Goal: Navigation & Orientation: Find specific page/section

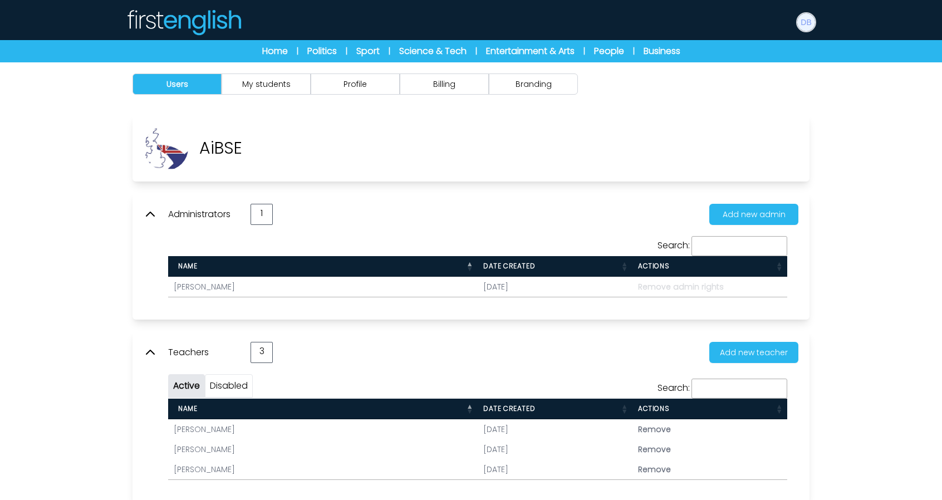
click at [807, 19] on img at bounding box center [806, 22] width 18 height 18
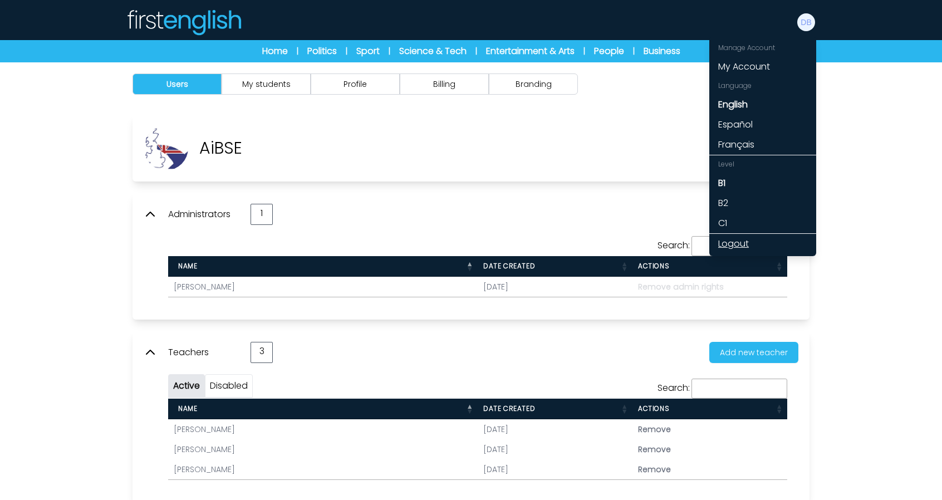
click at [750, 247] on link "Logout" at bounding box center [762, 244] width 107 height 20
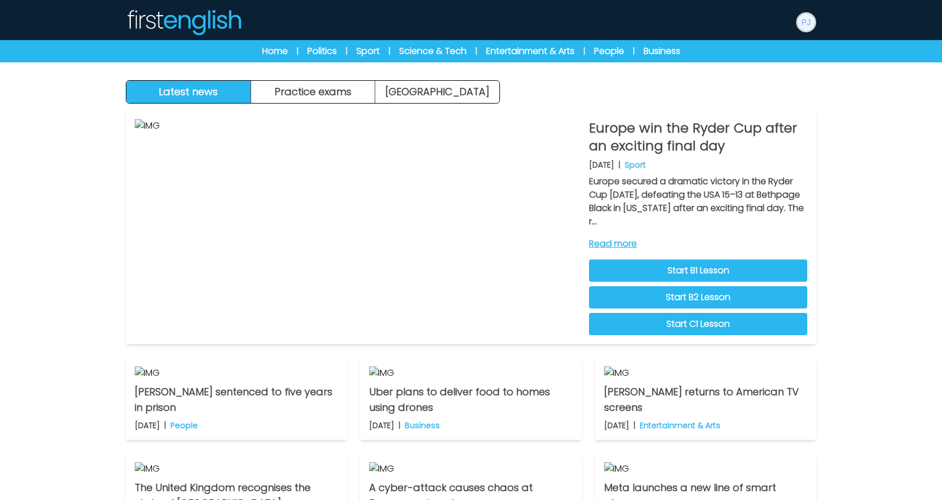
click at [800, 19] on img at bounding box center [806, 22] width 18 height 18
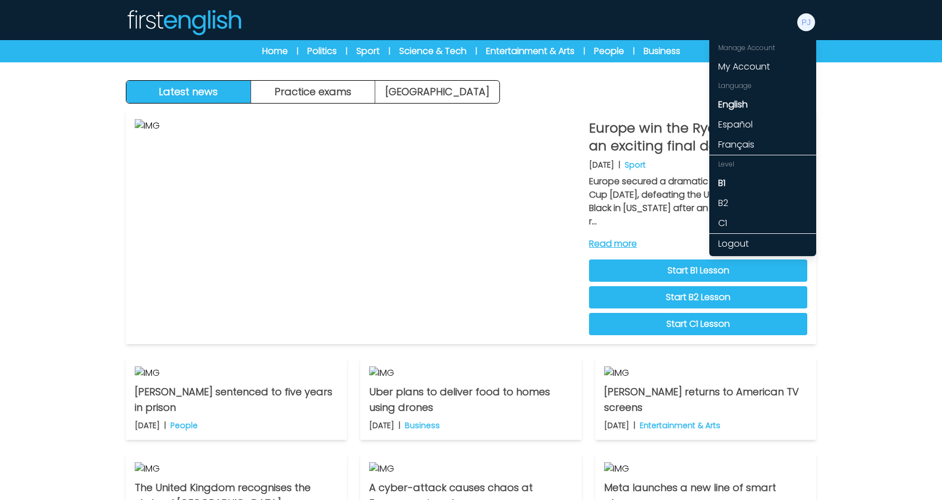
click at [870, 137] on div "Latest news Practice exams Exam Centre Latest news Exam Centre Practice exams E…" at bounding box center [471, 346] width 942 height 692
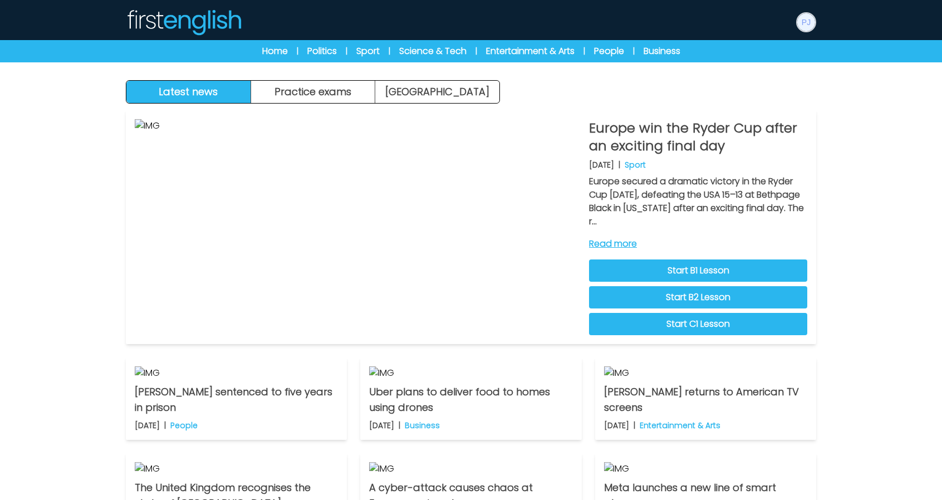
click at [807, 17] on img at bounding box center [806, 22] width 18 height 18
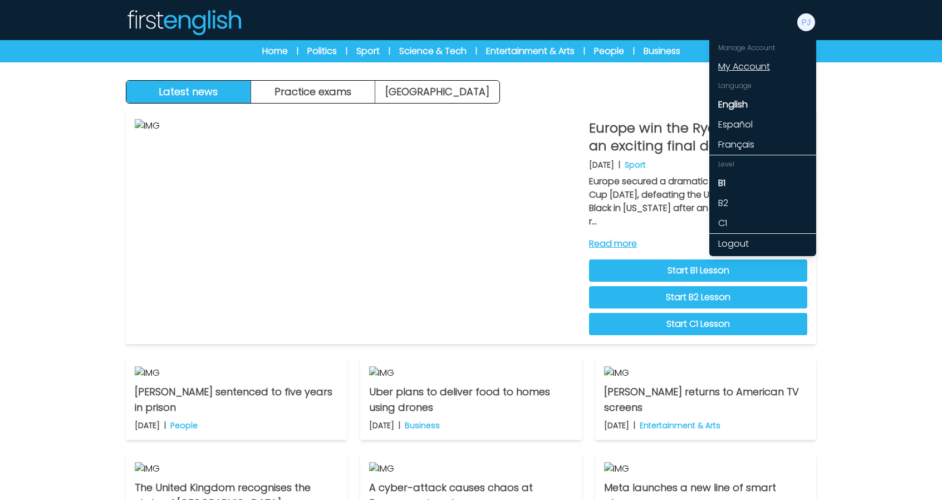
click at [740, 64] on link "My Account" at bounding box center [762, 67] width 107 height 20
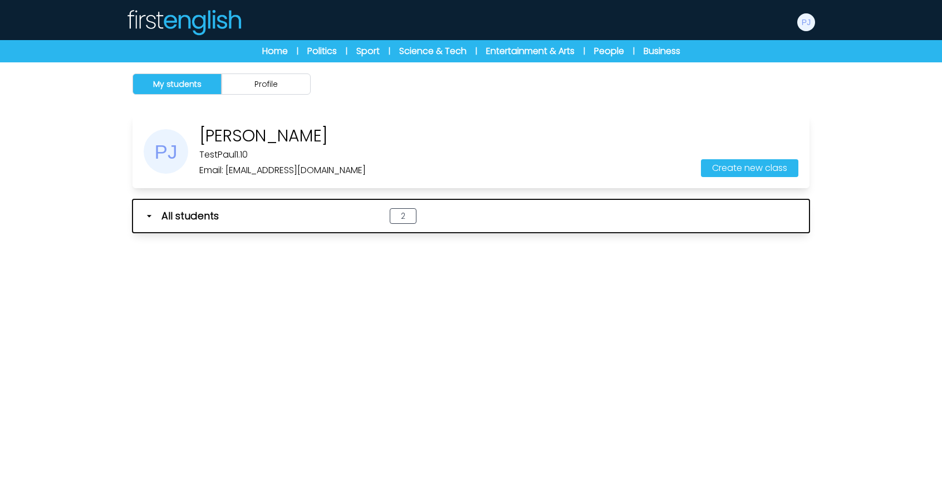
click at [287, 212] on div "All students" at bounding box center [253, 216] width 218 height 16
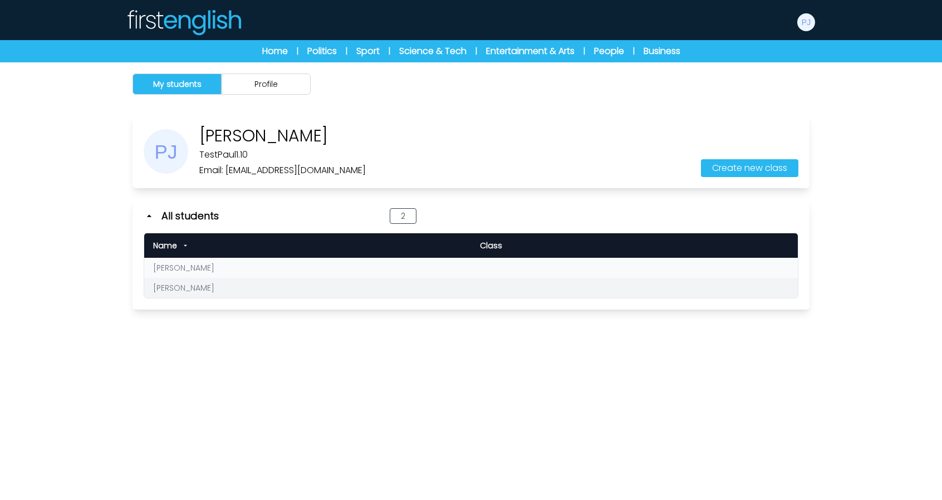
click at [179, 269] on link "Nicole Riter" at bounding box center [183, 267] width 61 height 11
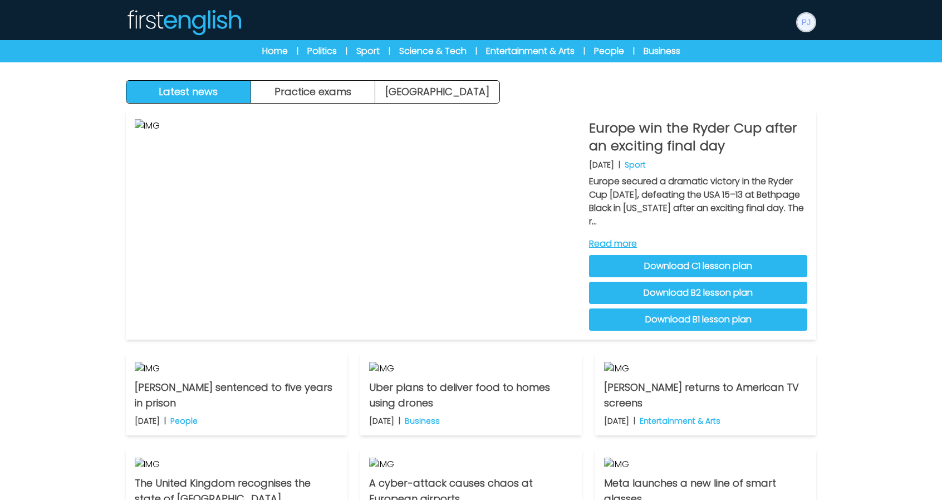
click at [805, 23] on img at bounding box center [806, 22] width 18 height 18
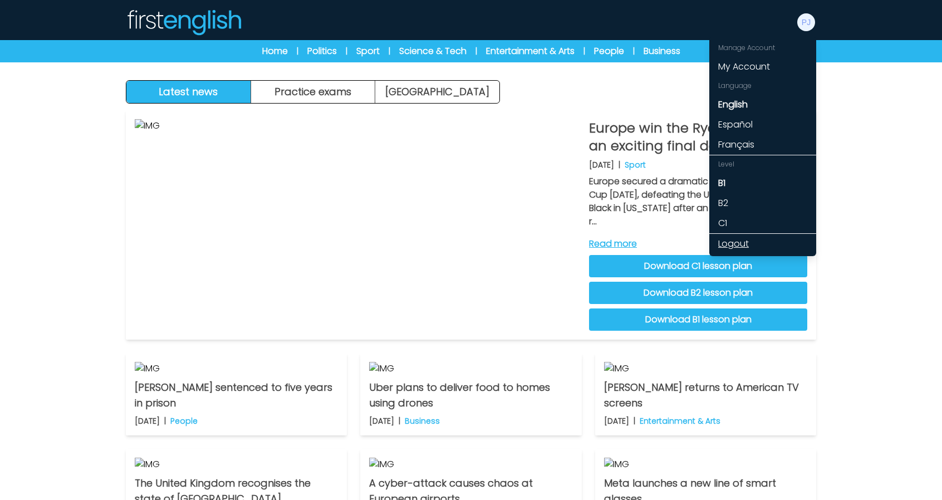
click at [736, 238] on link "Logout" at bounding box center [762, 244] width 107 height 20
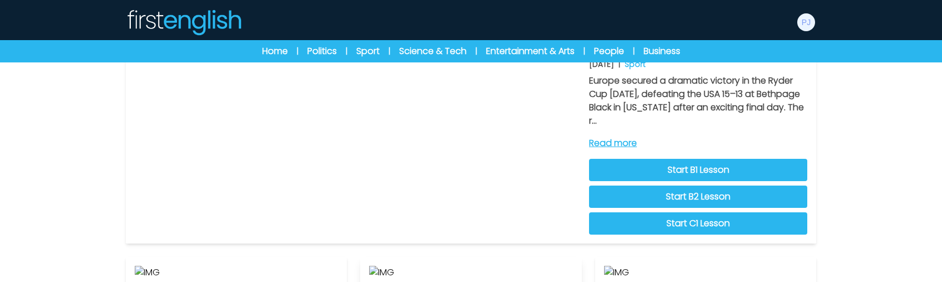
scroll to position [111, 0]
